Goal: Register for event/course: Sign up to attend an event or enroll in a course

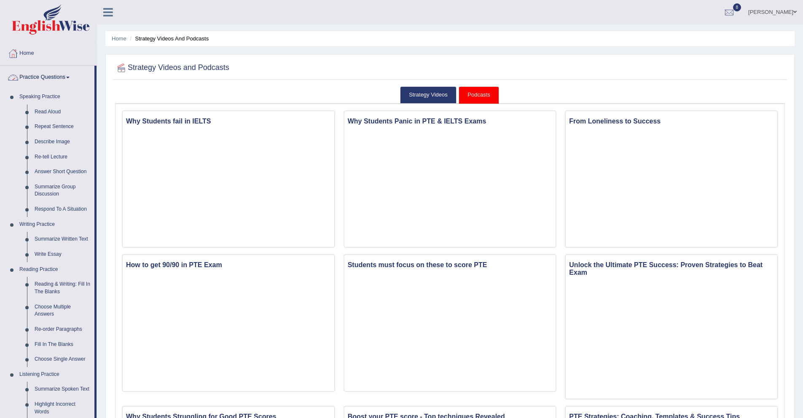
click at [64, 75] on link "Practice Questions" at bounding box center [47, 76] width 94 height 21
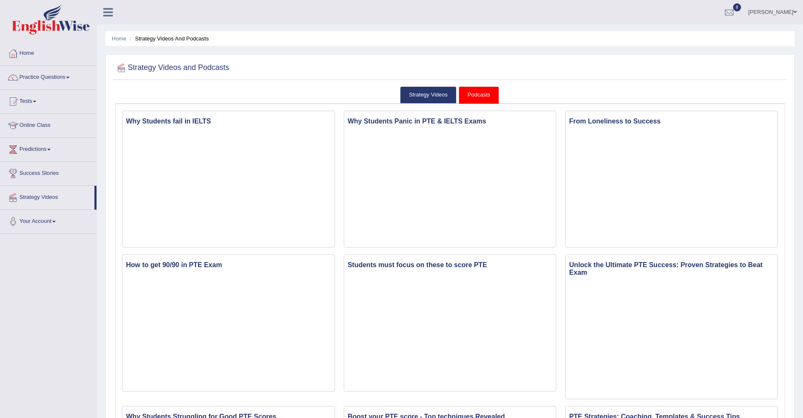
click at [70, 77] on span at bounding box center [67, 78] width 3 height 2
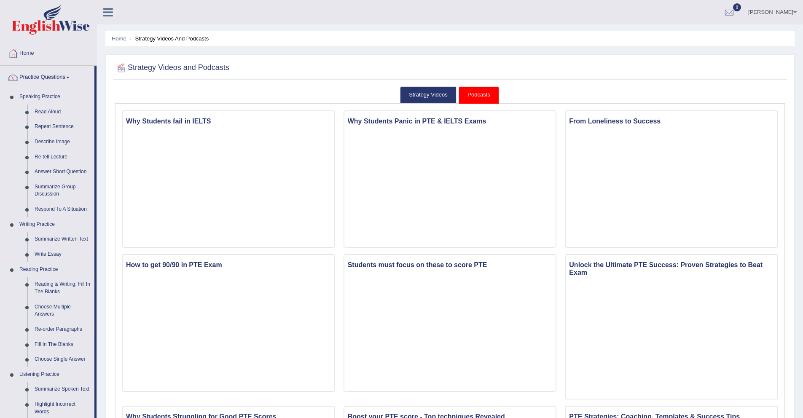
click at [51, 78] on link "Practice Questions" at bounding box center [47, 76] width 94 height 21
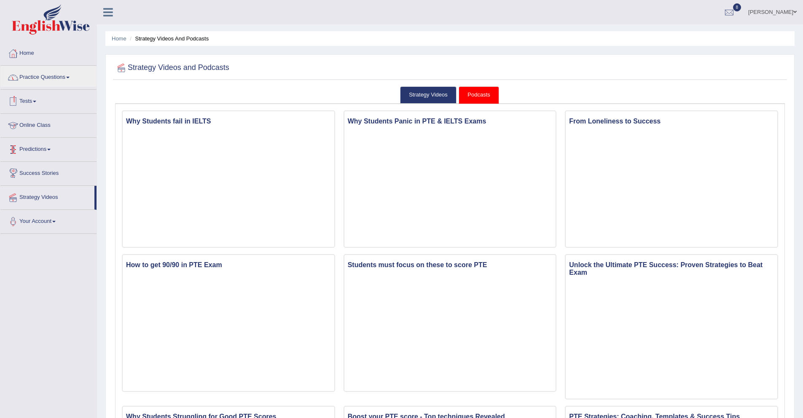
click at [38, 97] on link "Tests" at bounding box center [48, 100] width 96 height 21
click at [46, 136] on link "Take Mock Test" at bounding box center [55, 136] width 79 height 15
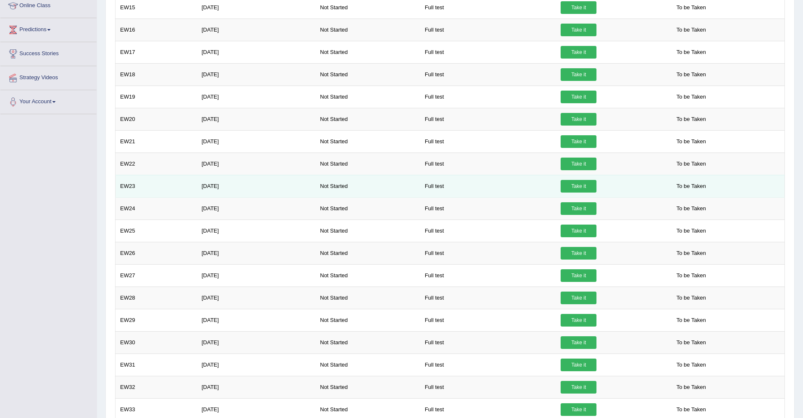
scroll to position [255, 0]
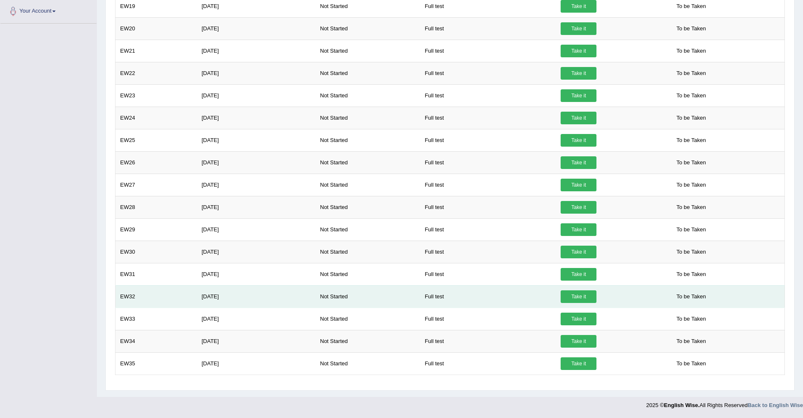
click at [584, 298] on link "Take it" at bounding box center [578, 296] width 36 height 13
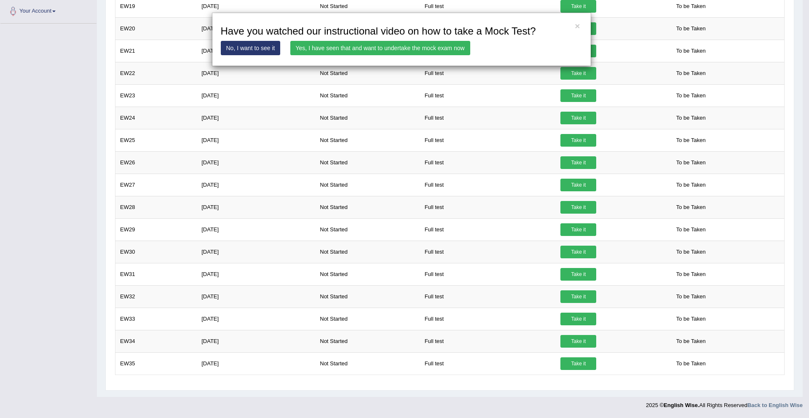
click at [266, 51] on link "No, I want to see it" at bounding box center [251, 48] width 60 height 14
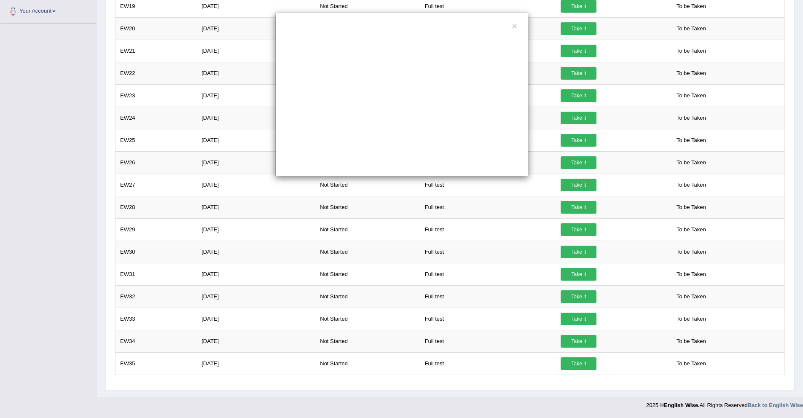
scroll to position [0, 0]
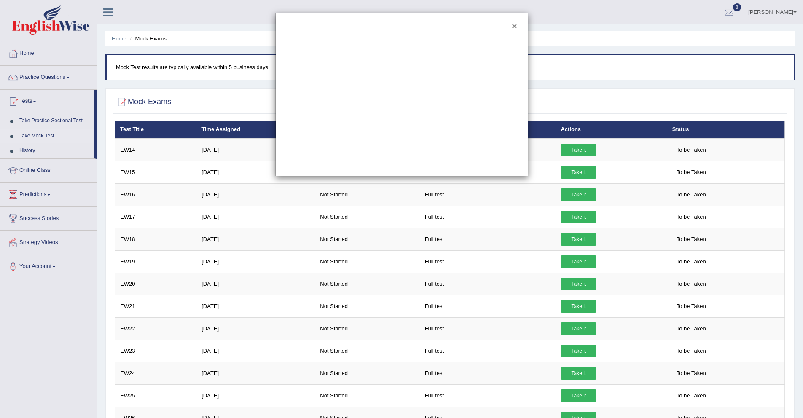
click at [512, 27] on button "×" at bounding box center [514, 25] width 5 height 9
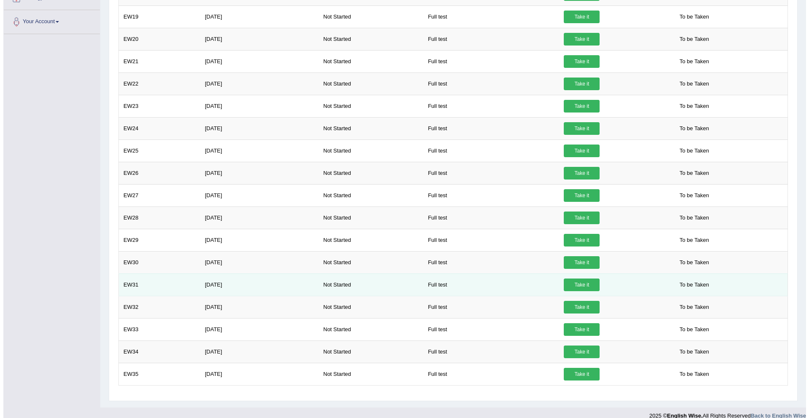
scroll to position [255, 0]
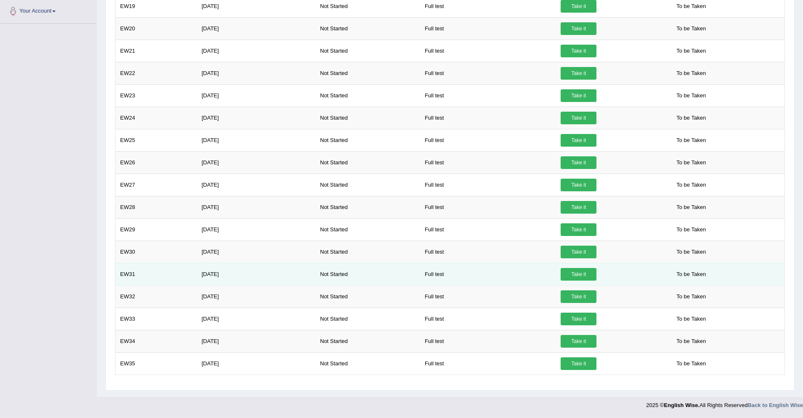
click at [579, 275] on link "Take it" at bounding box center [578, 274] width 36 height 13
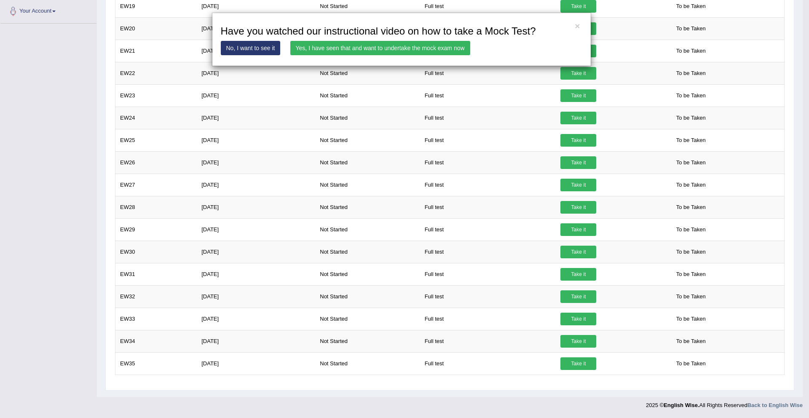
click at [316, 49] on link "Yes, I have seen that and want to undertake the mock exam now" at bounding box center [380, 48] width 180 height 14
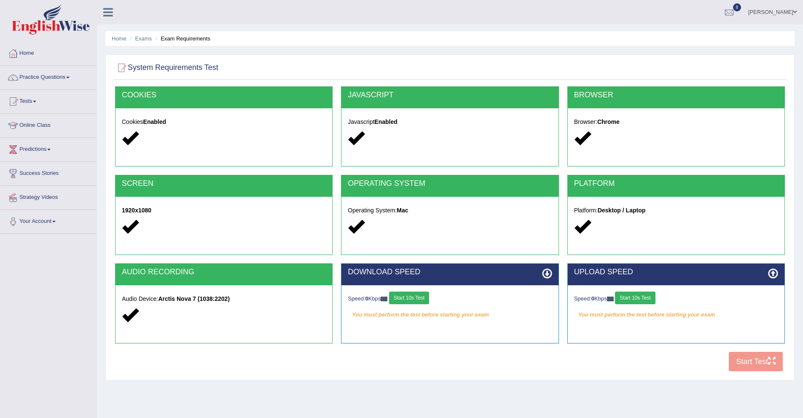
click at [418, 298] on button "Start 10s Test" at bounding box center [409, 298] width 40 height 13
click at [649, 298] on button "Start 10s Test" at bounding box center [635, 298] width 40 height 13
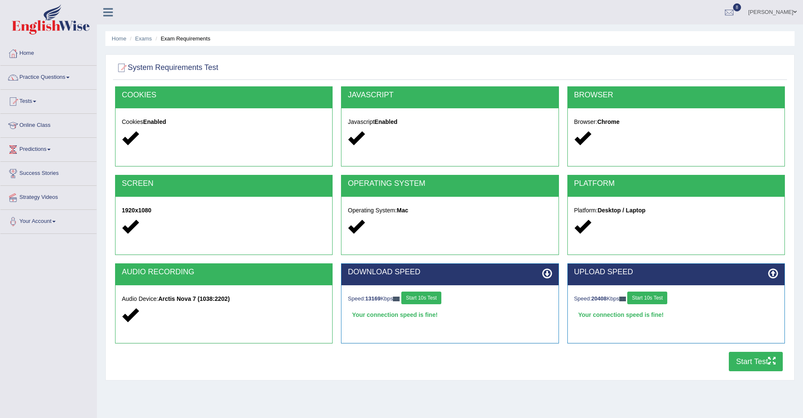
click at [751, 357] on button "Start Test" at bounding box center [756, 361] width 54 height 19
